Goal: Task Accomplishment & Management: Manage account settings

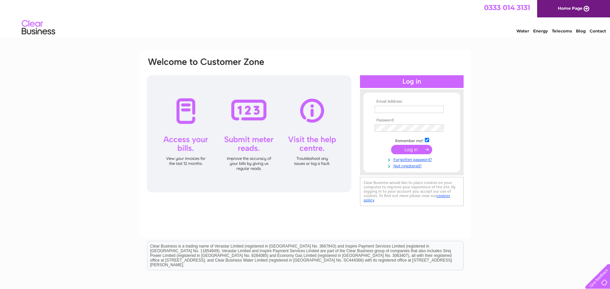
type input "daniel.mcmeeken135@btinternet.com"
click at [414, 149] on input "submit" at bounding box center [411, 149] width 41 height 9
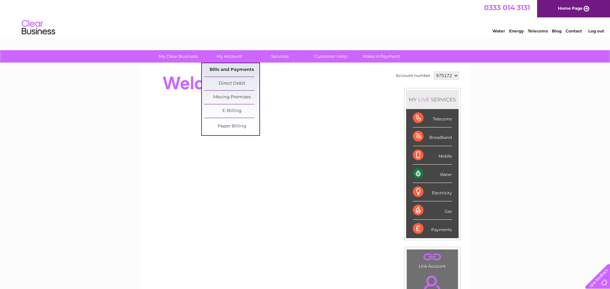
click at [239, 70] on link "Bills and Payments" at bounding box center [231, 69] width 55 height 13
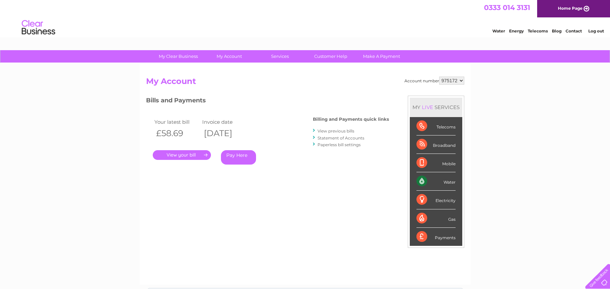
click at [197, 154] on link "." at bounding box center [182, 155] width 58 height 10
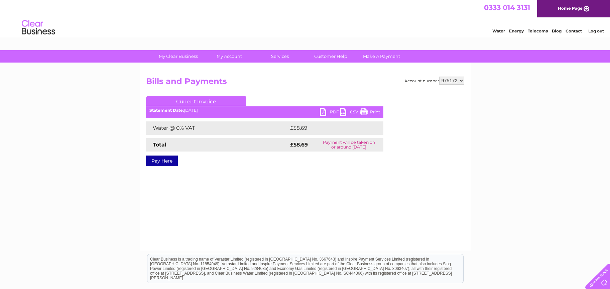
click at [333, 110] on link "PDF" at bounding box center [330, 113] width 20 height 10
